Goal: Information Seeking & Learning: Learn about a topic

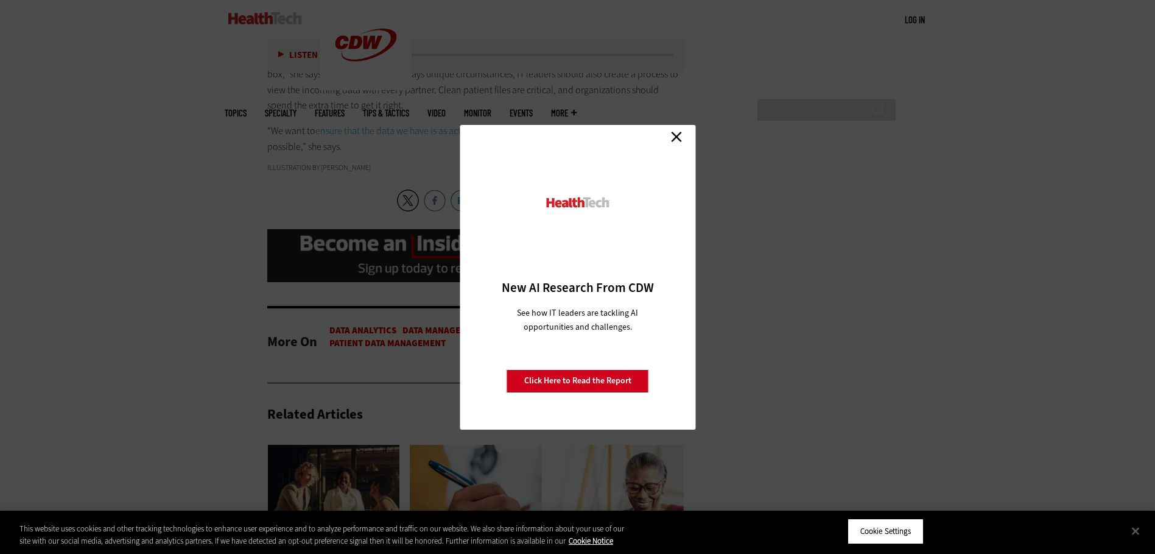
scroll to position [2680, 0]
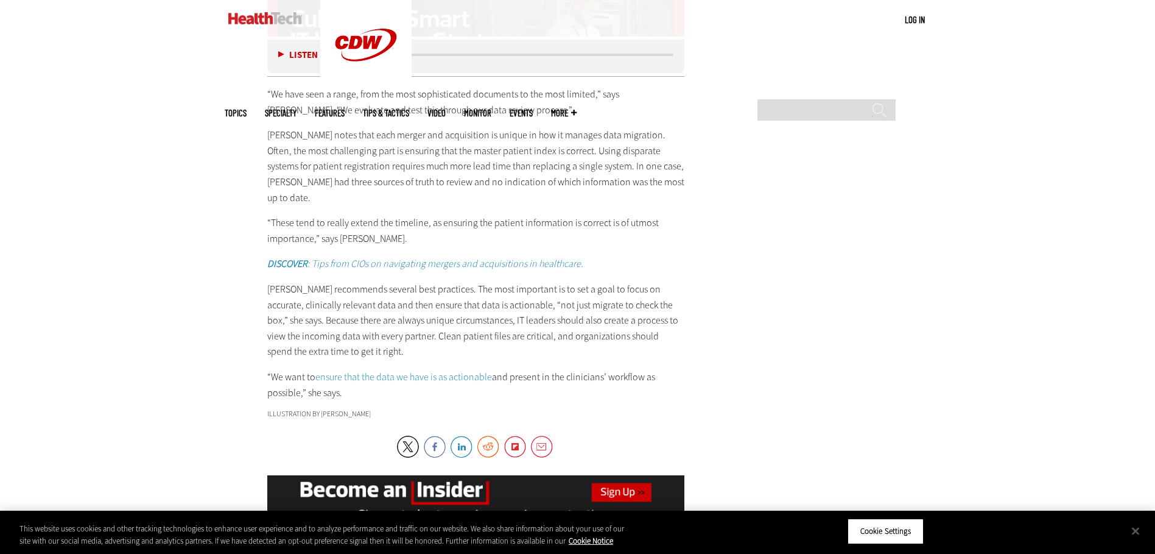
scroll to position [2190, 0]
